Goal: Task Accomplishment & Management: Complete application form

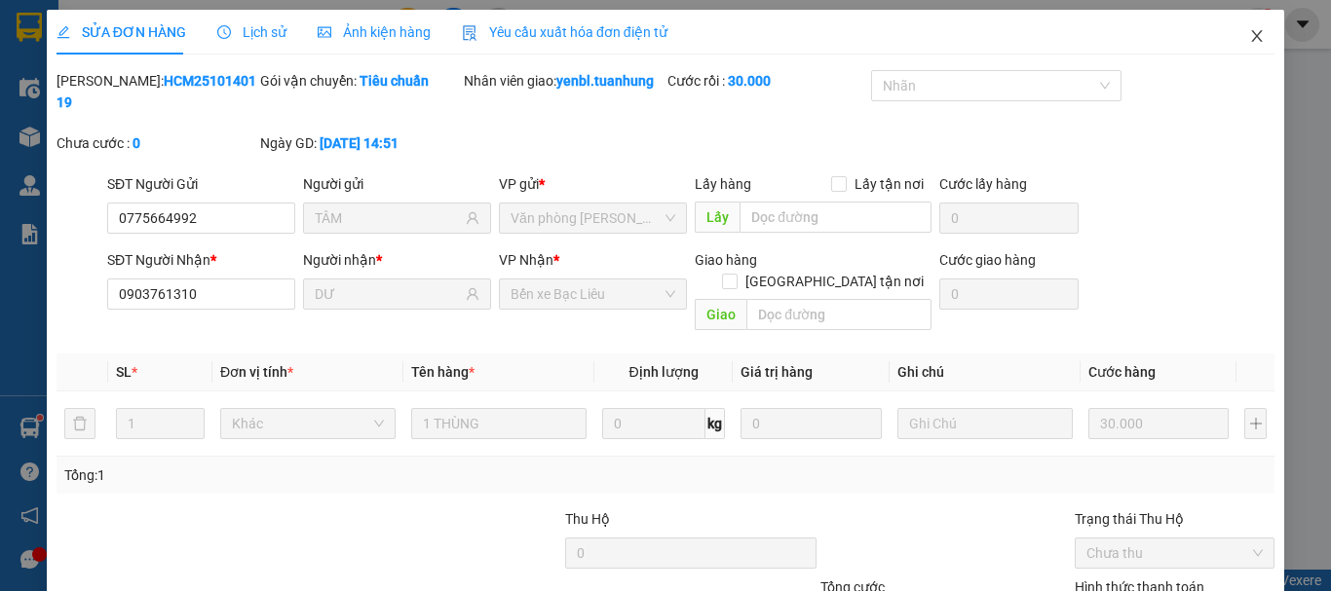
click at [1238, 47] on span "Close" at bounding box center [1257, 37] width 55 height 55
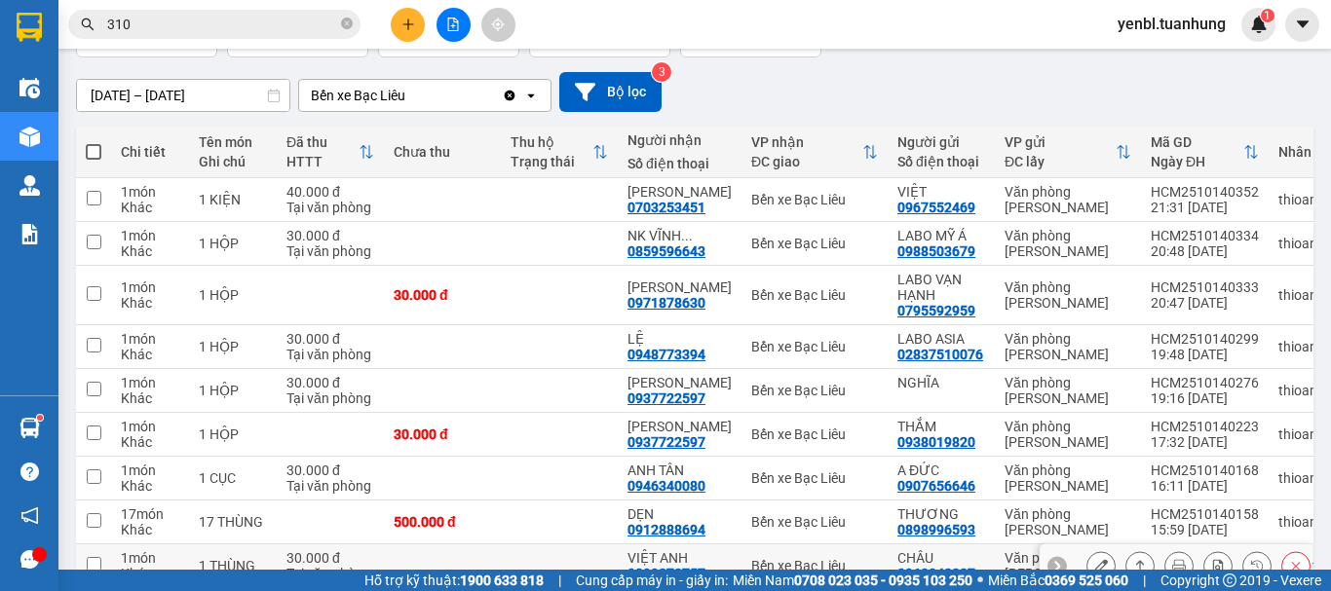
scroll to position [292, 0]
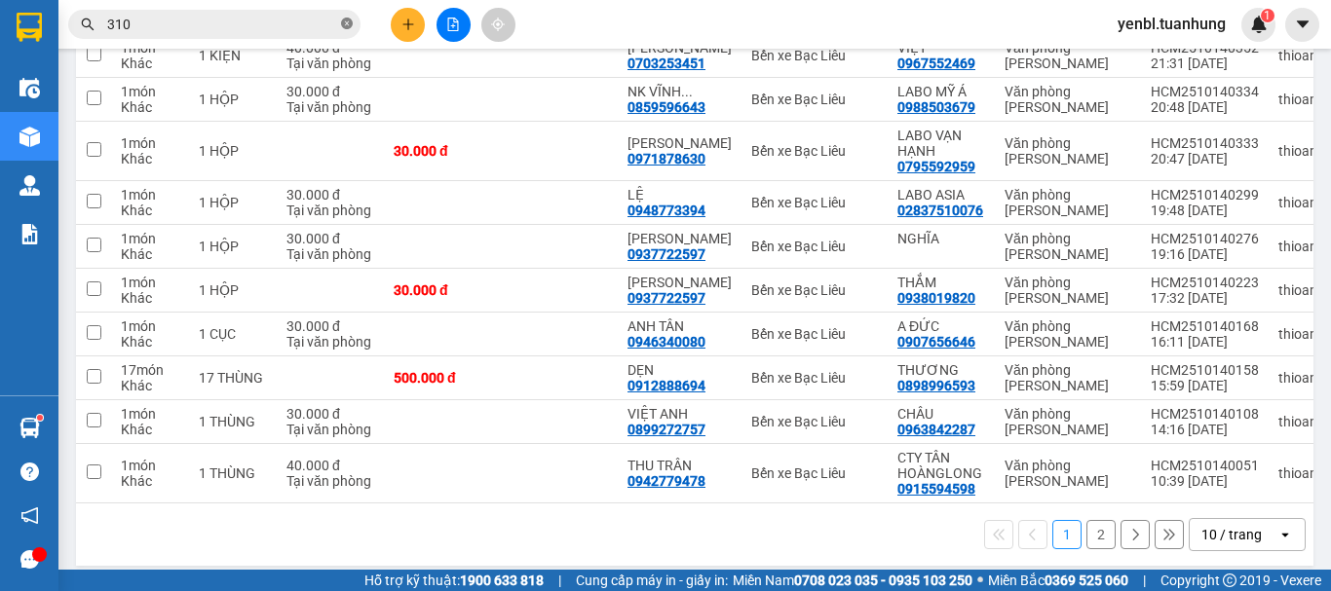
click at [348, 20] on icon "close-circle" at bounding box center [347, 24] width 12 height 12
click at [216, 25] on input "text" at bounding box center [222, 24] width 230 height 21
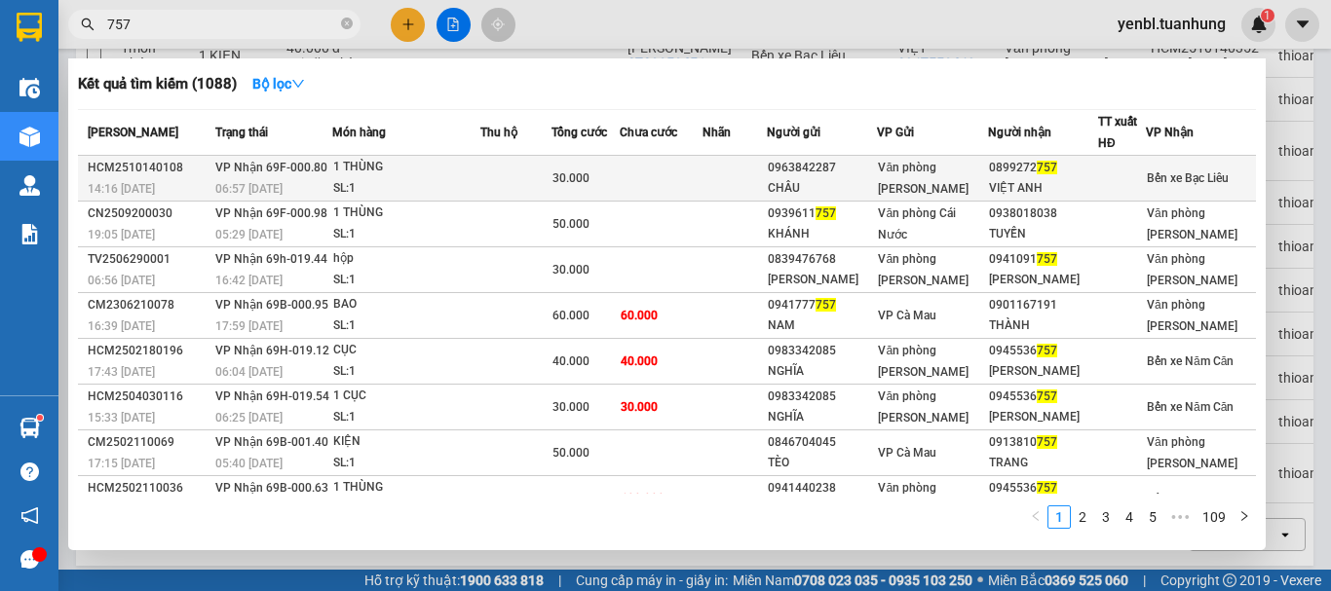
type input "757"
click at [1052, 179] on div "VIỆT ANH" at bounding box center [1043, 188] width 108 height 20
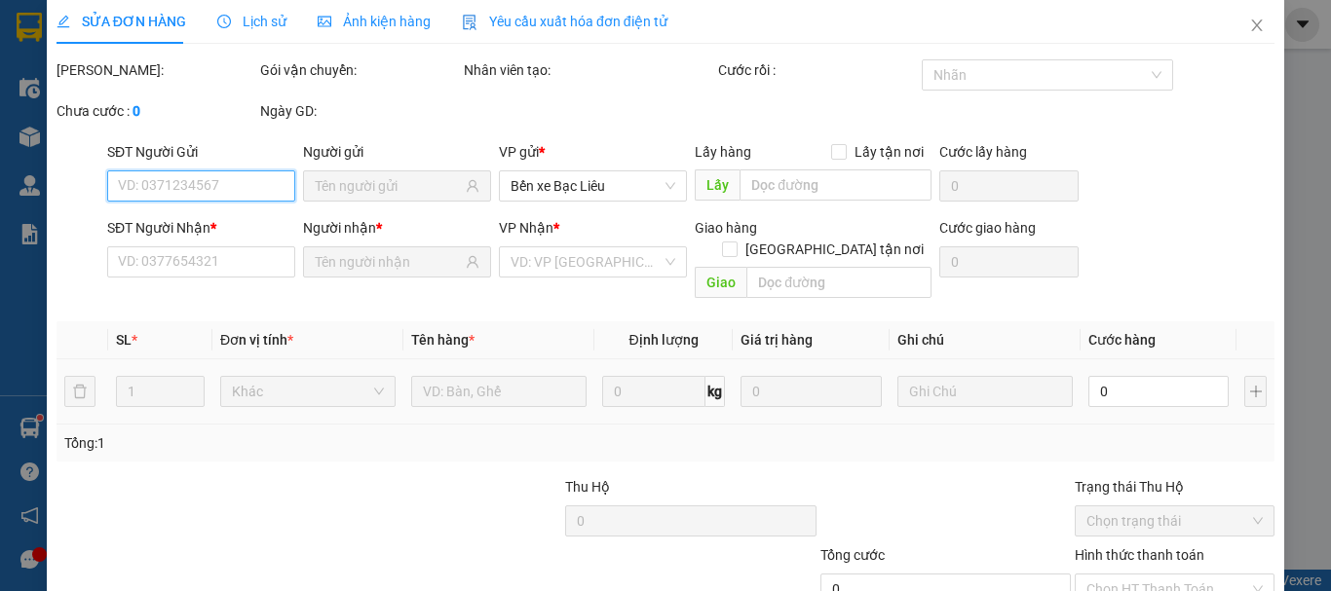
type input "0963842287"
type input "CHÂU"
type input "0899272757"
type input "VIỆT ANH"
type input "30.000"
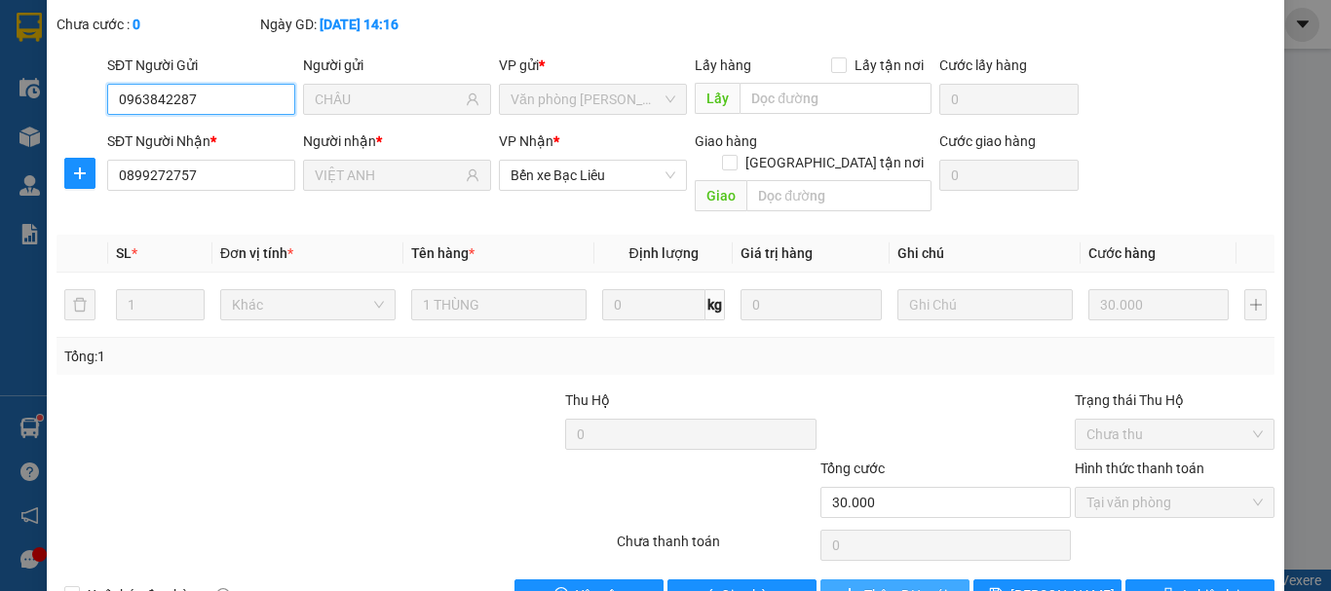
scroll to position [133, 0]
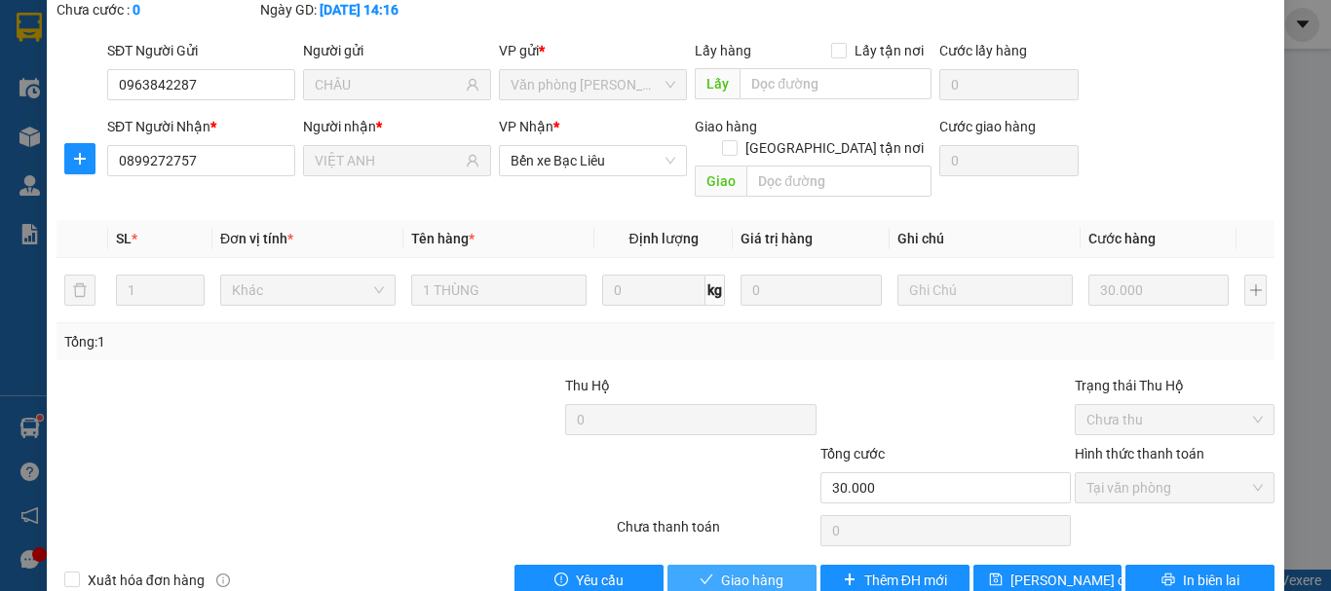
click at [737, 570] on span "Giao hàng" at bounding box center [752, 580] width 62 height 21
